Goal: Complete application form

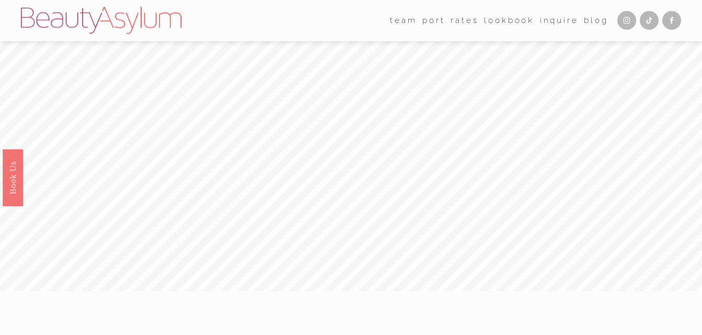
click at [559, 23] on link "Inquire" at bounding box center [559, 21] width 39 height 16
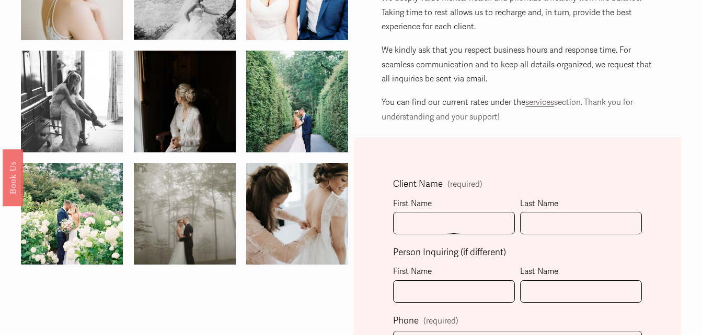
scroll to position [140, 0]
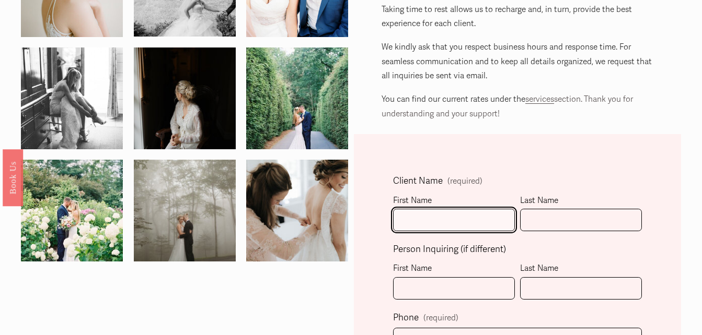
click at [425, 212] on input "First Name" at bounding box center [454, 220] width 122 height 22
type input "Faith"
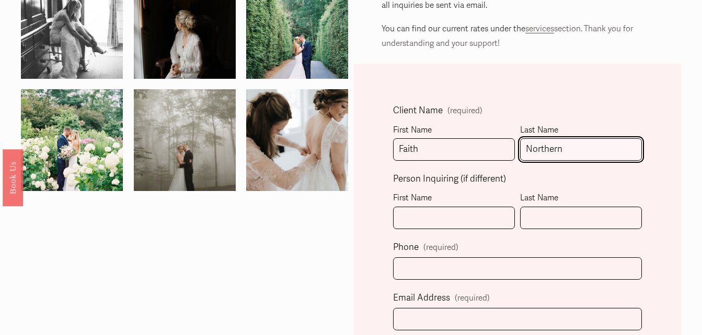
scroll to position [212, 0]
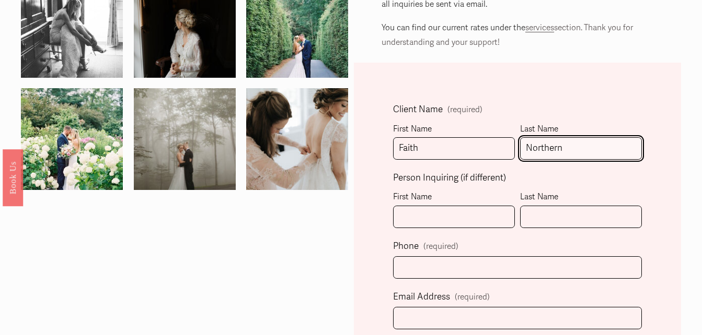
type input "Northern"
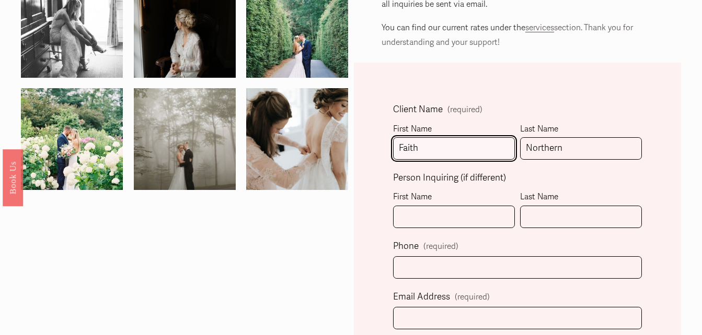
click at [468, 145] on input "Faith" at bounding box center [454, 148] width 122 height 22
type input "F"
type input "[PERSON_NAME]"
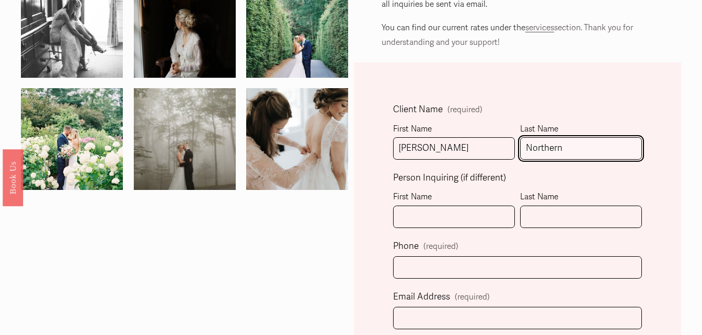
click at [565, 151] on input "Northern" at bounding box center [581, 148] width 122 height 22
type input "N"
type input "[PERSON_NAME]"
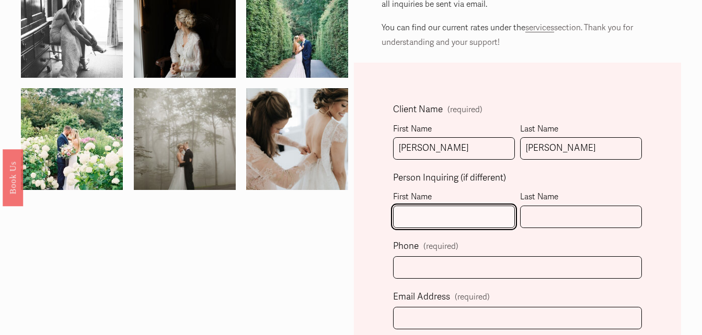
click at [459, 221] on input "First Name" at bounding box center [454, 217] width 122 height 22
type input "Faith"
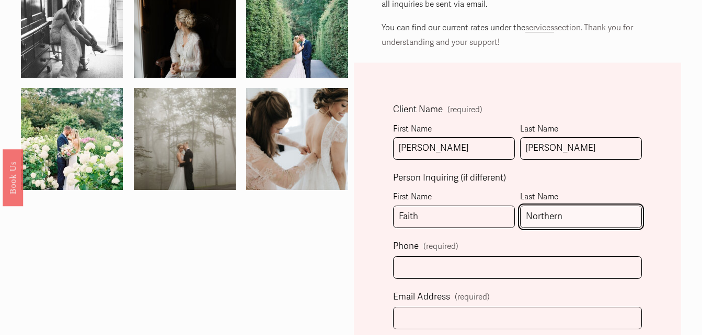
type input "Northern"
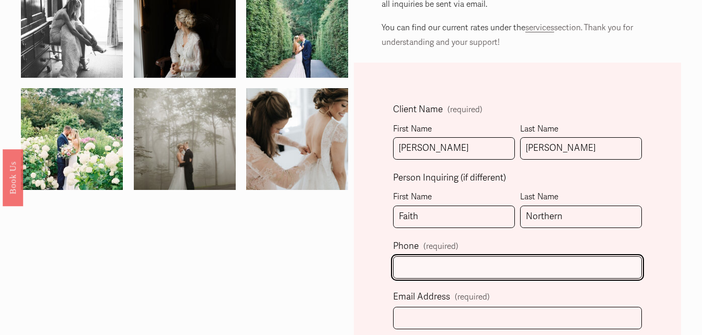
click at [457, 278] on input "text" at bounding box center [517, 268] width 249 height 22
type input "[PHONE_NUMBER]"
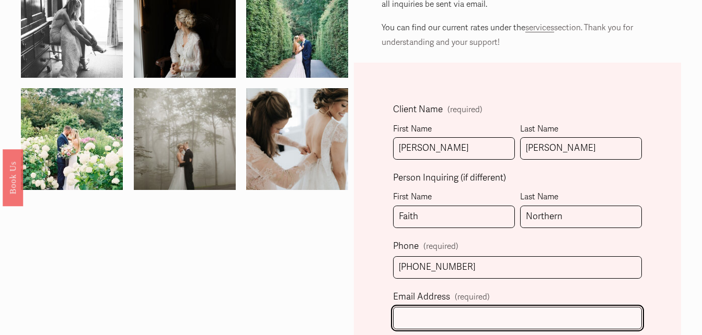
click at [447, 312] on input "Email Address (required)" at bounding box center [517, 318] width 249 height 22
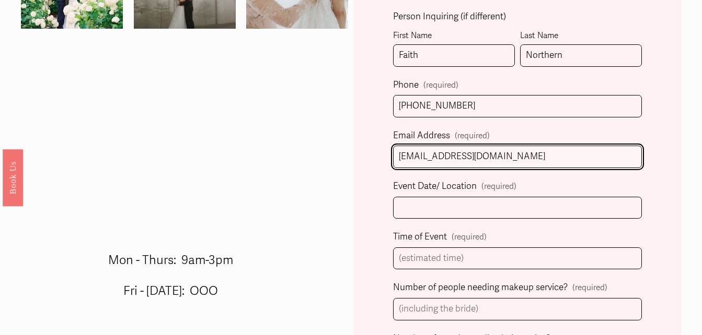
scroll to position [375, 0]
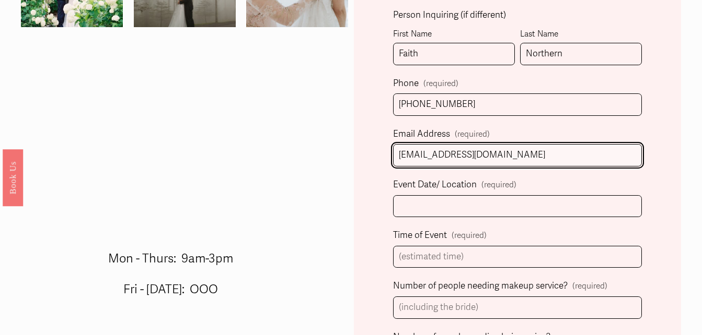
type input "[EMAIL_ADDRESS][DOMAIN_NAME]"
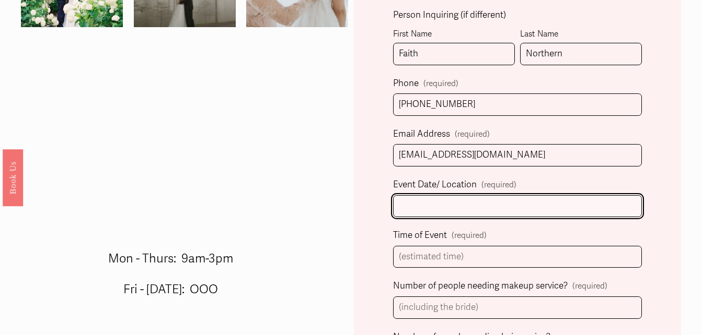
click at [496, 207] on input "Event Date/ Location (required)" at bounding box center [517, 206] width 249 height 22
type input "[DATE]"
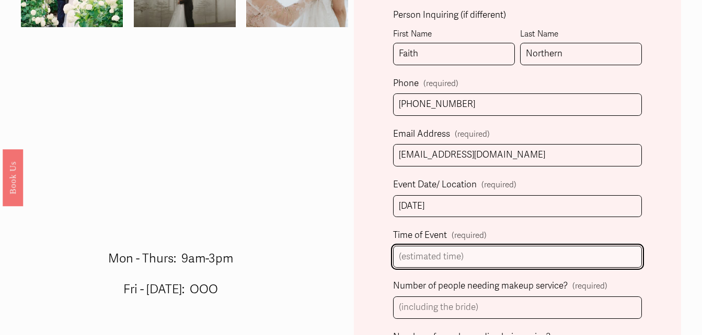
click at [447, 252] on input "Time of Event (required)" at bounding box center [517, 257] width 249 height 22
type input "4:30pm"
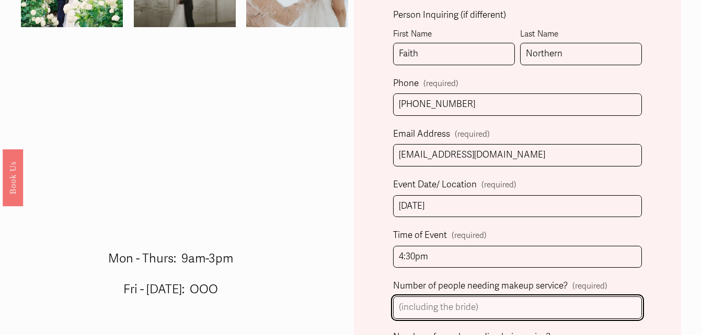
click at [458, 315] on input "Number of people needing makeup service? (required)" at bounding box center [517, 308] width 249 height 22
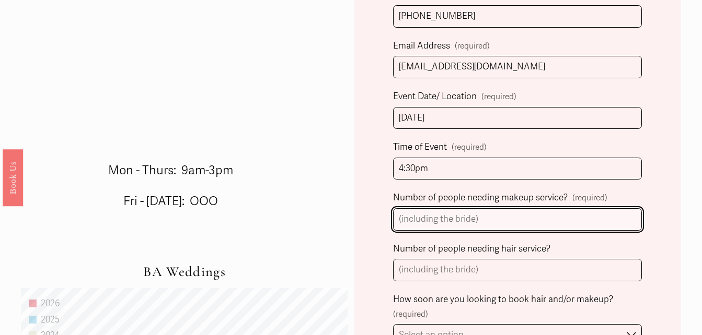
scroll to position [463, 0]
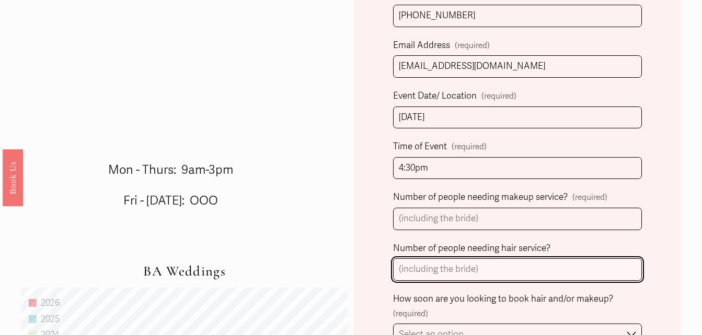
click at [494, 277] on input "Number of people needing hair service?" at bounding box center [517, 270] width 249 height 22
type input "6"
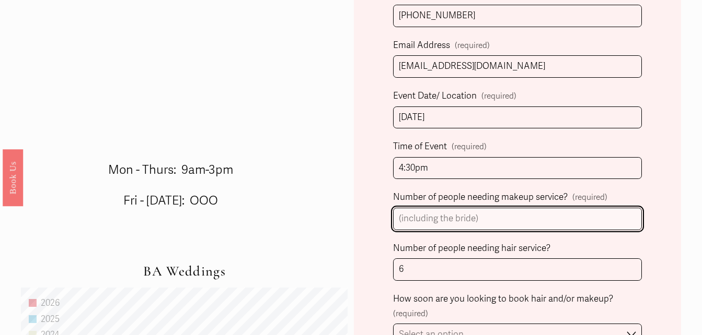
click at [504, 213] on input "Number of people needing makeup service? (required)" at bounding box center [517, 219] width 249 height 22
type input "0"
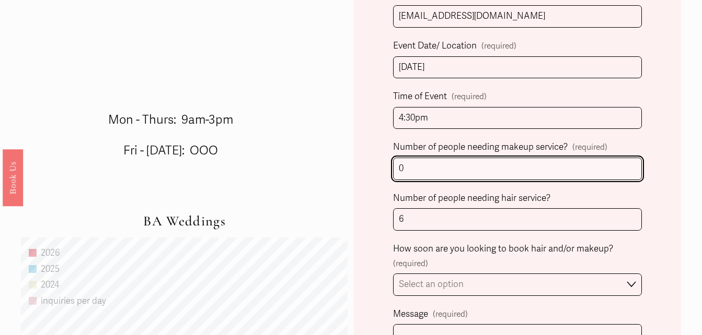
scroll to position [514, 0]
type input "1"
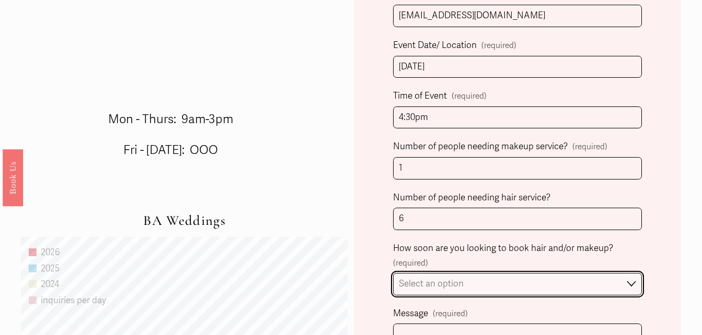
click at [484, 287] on select "Select an option Immediately 1-2 weeks I'm looking for information & not ready …" at bounding box center [517, 284] width 249 height 22
select select "1-2 weeks"
click at [393, 275] on select "Select an option Immediately 1-2 weeks I'm looking for information & not ready …" at bounding box center [517, 284] width 249 height 22
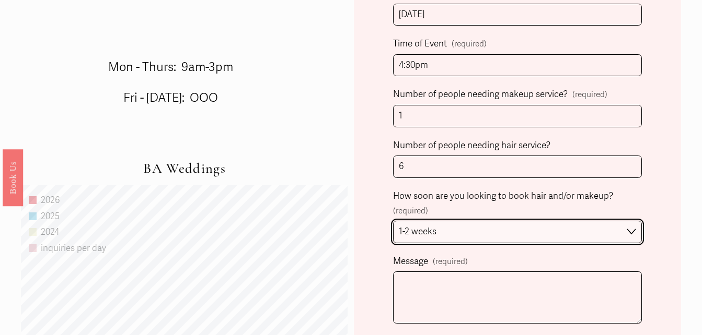
scroll to position [573, 0]
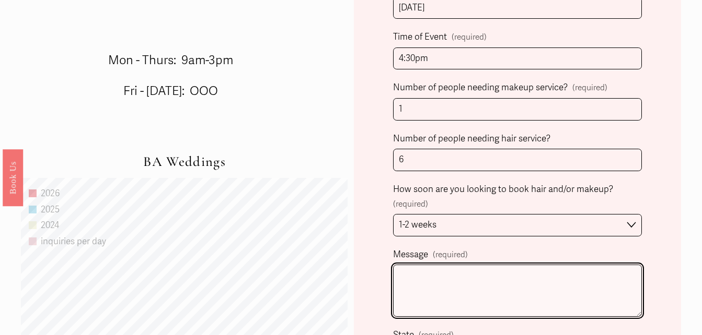
click at [572, 277] on textarea "Message (required)" at bounding box center [517, 291] width 249 height 52
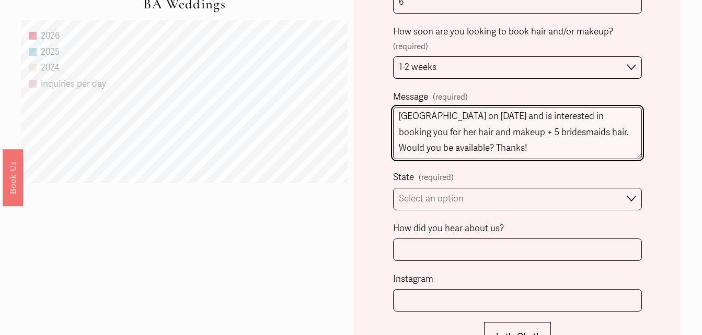
scroll to position [732, 0]
type textarea "Hi there! My name is [PERSON_NAME] and I am the event planner for [PERSON_NAME]…"
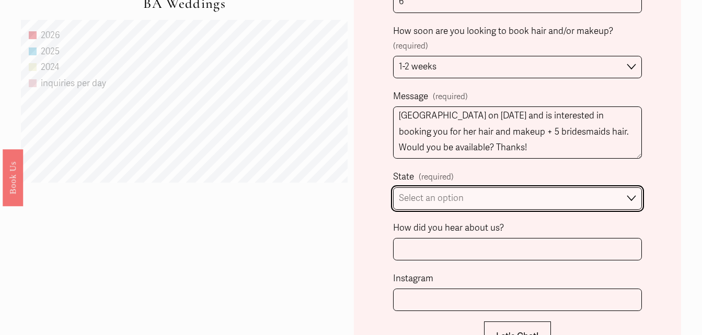
click at [617, 206] on select "Select an option Please Select One [GEOGRAPHIC_DATA], [GEOGRAPHIC_DATA] [GEOGRA…" at bounding box center [517, 199] width 249 height 22
select select "[GEOGRAPHIC_DATA], [GEOGRAPHIC_DATA]"
click at [393, 189] on select "Select an option Please Select One [GEOGRAPHIC_DATA], [GEOGRAPHIC_DATA] [GEOGRA…" at bounding box center [517, 199] width 249 height 22
click at [524, 206] on select "Please Select One [GEOGRAPHIC_DATA], [GEOGRAPHIC_DATA] [GEOGRAPHIC_DATA], [GEOG…" at bounding box center [517, 199] width 249 height 22
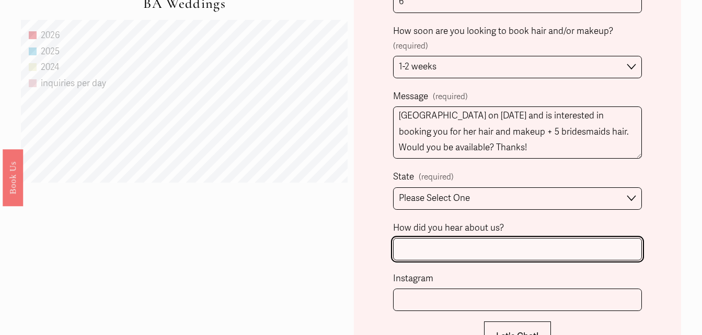
click at [518, 251] on input "How did you hear about us?" at bounding box center [517, 249] width 249 height 22
type input "Vendor referral"
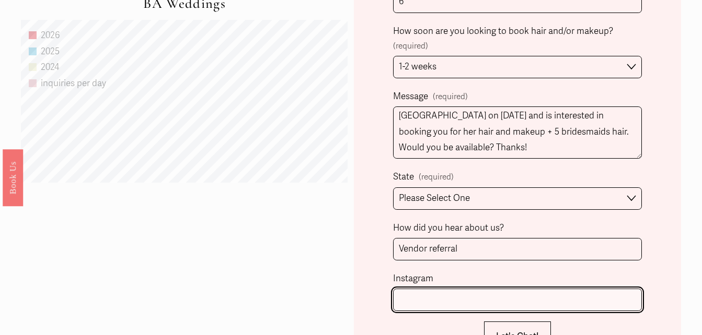
click at [444, 303] on input "Instagram" at bounding box center [517, 300] width 249 height 22
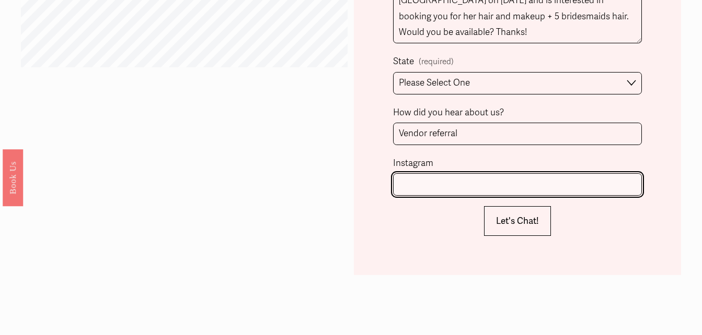
scroll to position [848, 0]
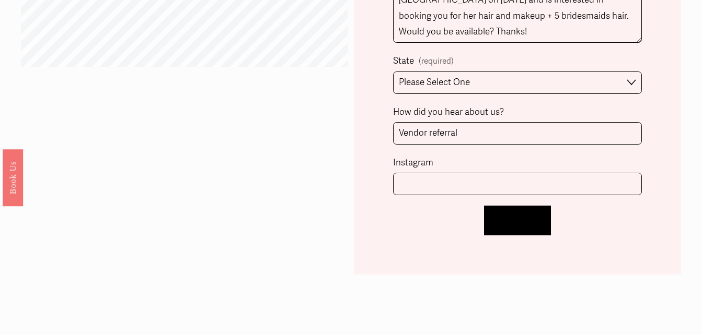
click at [517, 219] on span "Let's Chat!" at bounding box center [517, 220] width 43 height 11
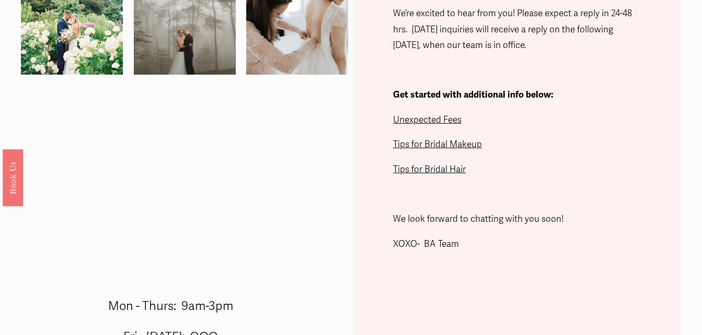
scroll to position [295, 0]
